Goal: Ask a question

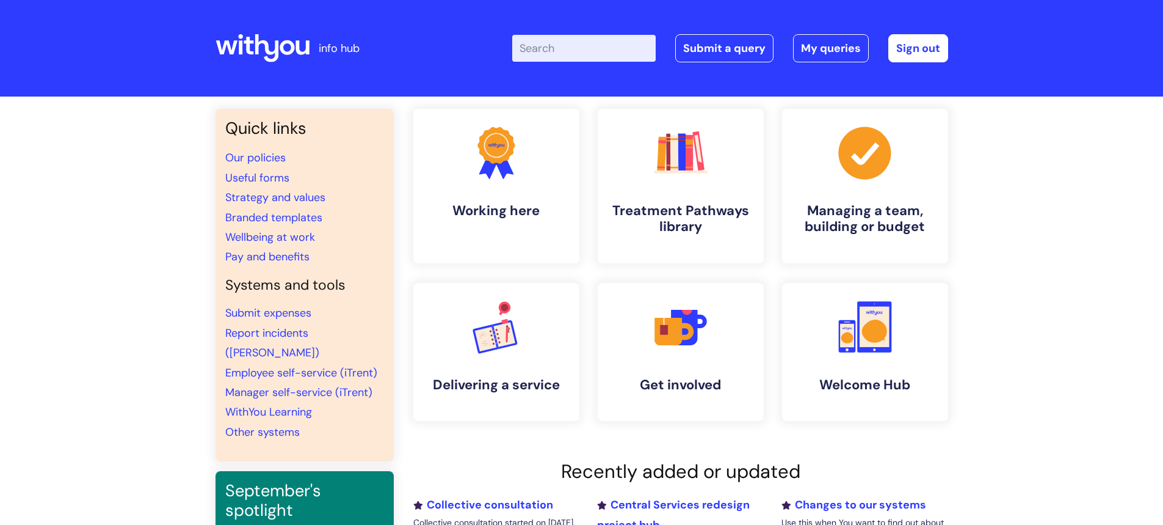
click at [581, 51] on input "Enter your search term here..." at bounding box center [584, 48] width 144 height 27
type input "alerts"
click button "Search" at bounding box center [0, 0] width 0 height 0
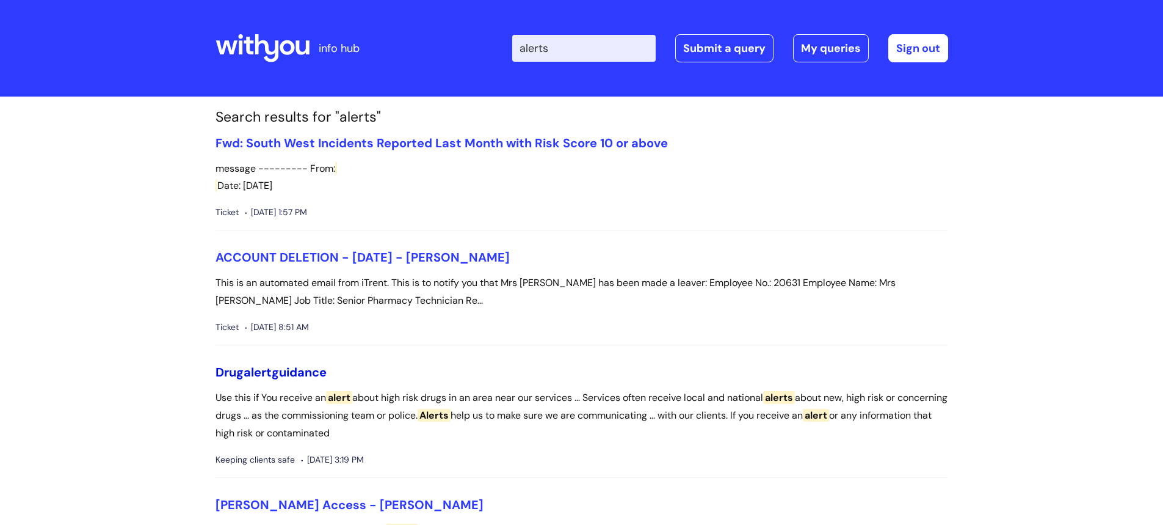
click at [302, 364] on link "Drug alert guidance" at bounding box center [271, 372] width 111 height 16
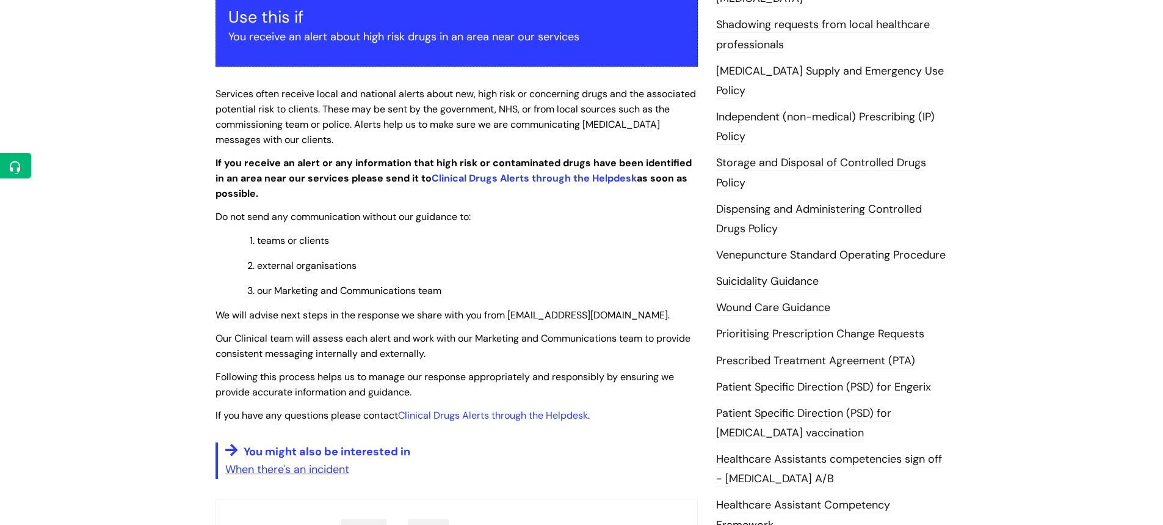
scroll to position [244, 0]
click at [482, 177] on link "Clinical Drugs Alerts through the Helpdesk" at bounding box center [534, 177] width 205 height 13
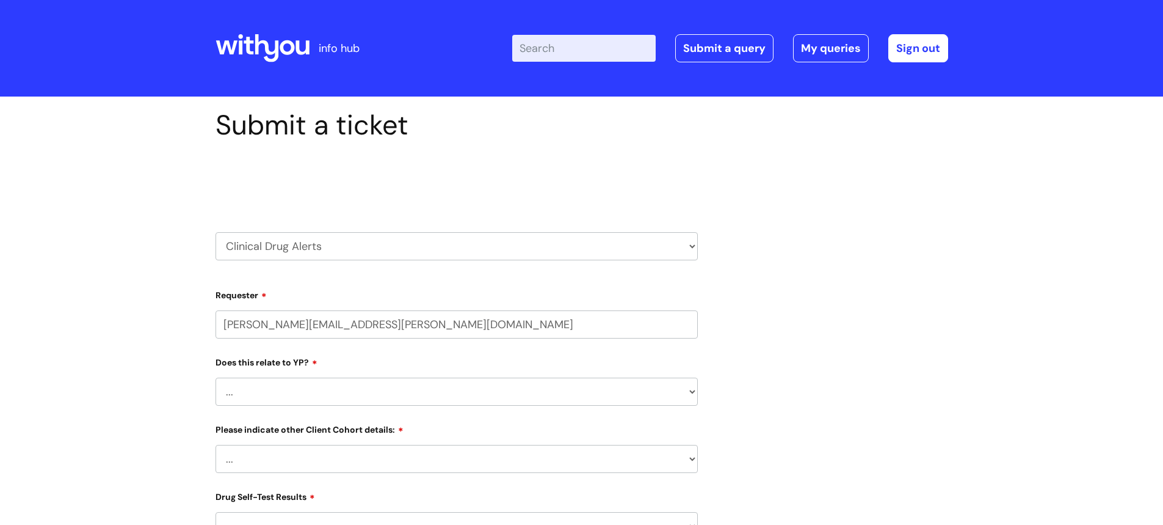
click at [693, 250] on select "HR / People IT and Support Clinical Drug Alerts Finance Accounts Data Support T…" at bounding box center [457, 246] width 482 height 28
click at [216, 232] on select "HR / People IT and Support Clinical Drug Alerts Finance Accounts Data Support T…" at bounding box center [457, 246] width 482 height 28
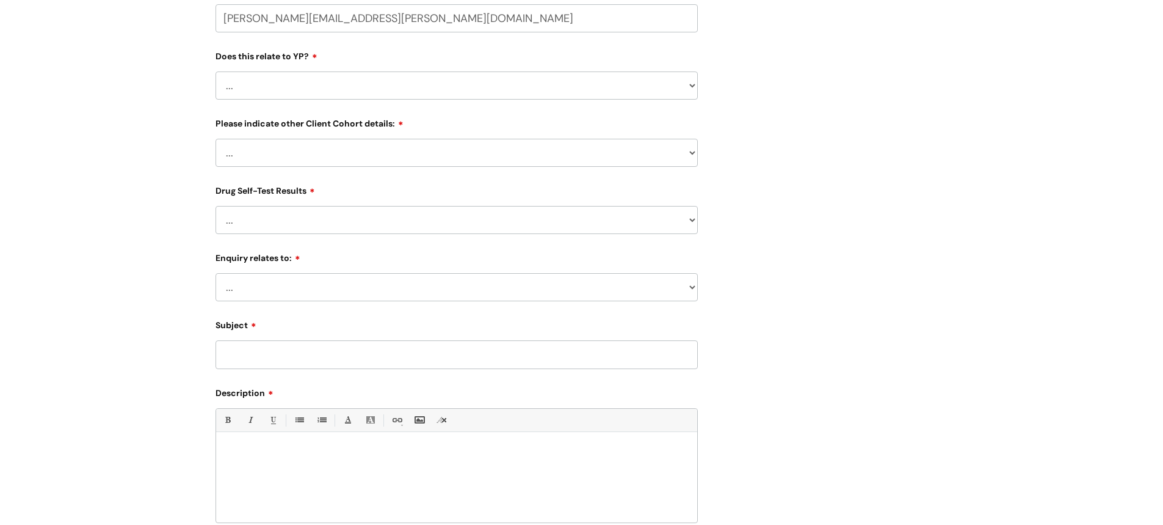
scroll to position [305, 0]
click at [690, 153] on select "... Related to Adult D&A Related to Prison/Secure Setting Related to Residentia…" at bounding box center [457, 153] width 482 height 28
click at [773, 156] on div "Submit a ticket Select issue type HR / People IT and Support Clinical Drug Aler…" at bounding box center [581, 221] width 751 height 836
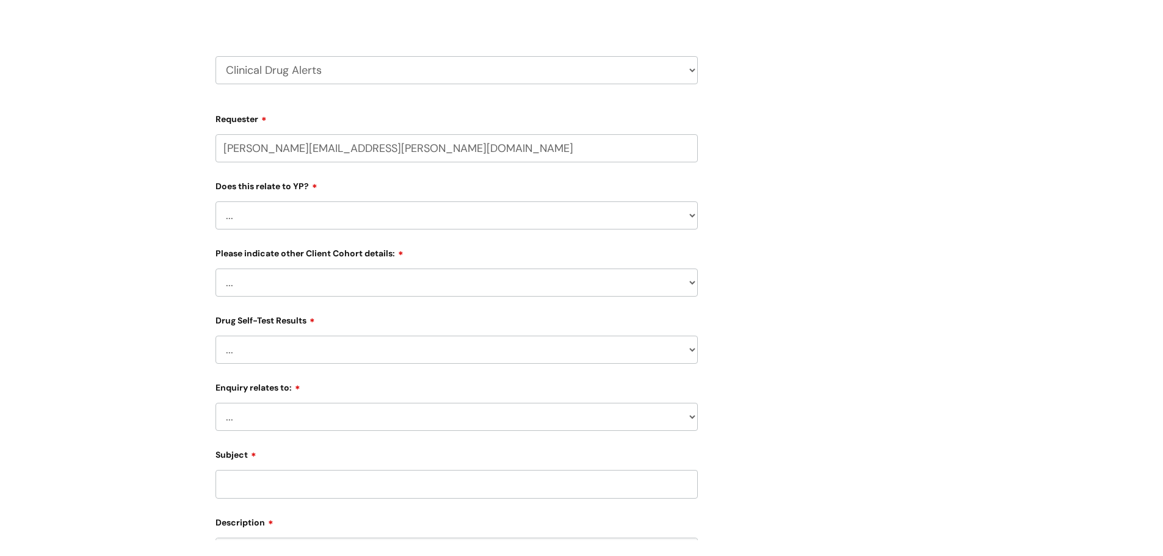
scroll to position [183, 0]
